Goal: Information Seeking & Learning: Learn about a topic

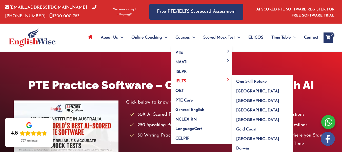
click at [180, 80] on span "IELTS" at bounding box center [180, 81] width 11 height 4
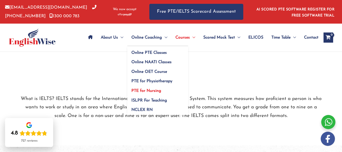
click at [147, 90] on span "PTE for Nursing" at bounding box center [146, 91] width 30 height 4
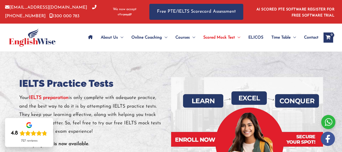
drag, startPoint x: 0, startPoint y: 0, endPoint x: 346, endPoint y: -10, distance: 345.8
